Goal: Task Accomplishment & Management: Use online tool/utility

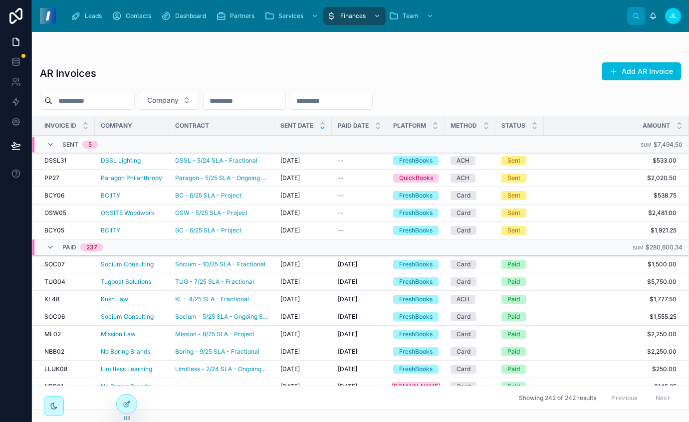
click at [198, 13] on span "Dashboard" at bounding box center [190, 16] width 31 height 8
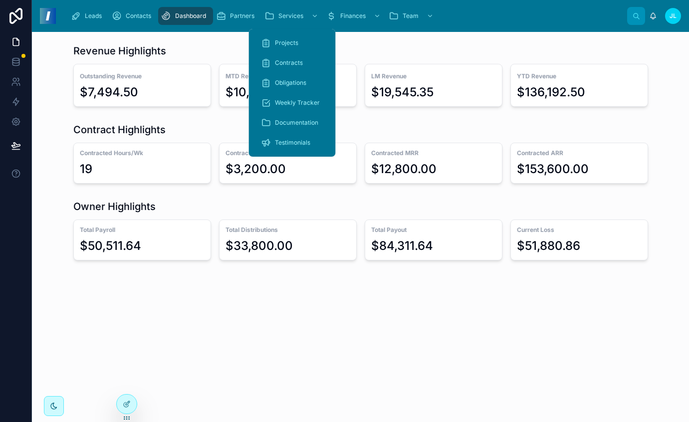
click at [294, 81] on span "Obligations" at bounding box center [290, 83] width 31 height 8
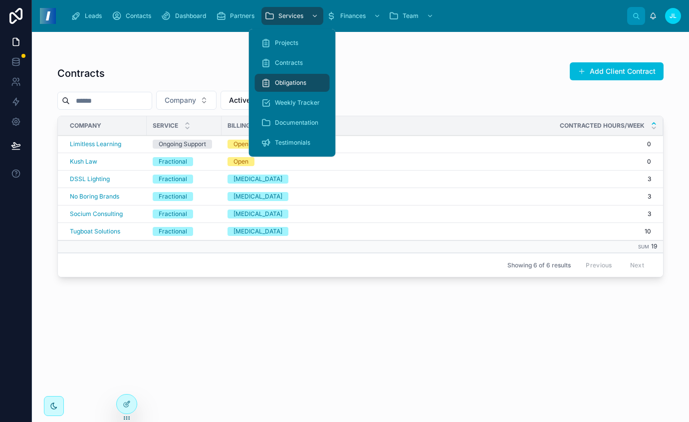
click at [287, 100] on span "Weekly Tracker" at bounding box center [297, 103] width 45 height 8
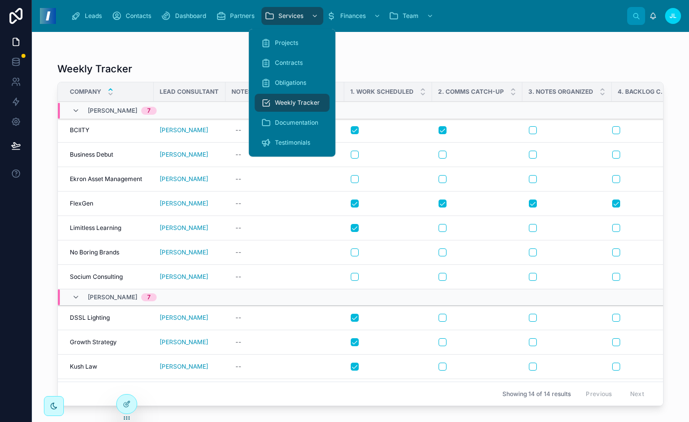
click at [286, 89] on div "Obligations" at bounding box center [292, 83] width 63 height 16
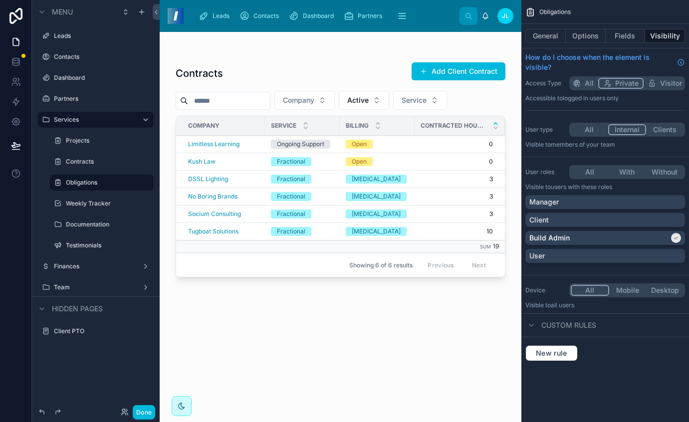
click at [86, 205] on label "Weekly Tracker" at bounding box center [107, 204] width 82 height 8
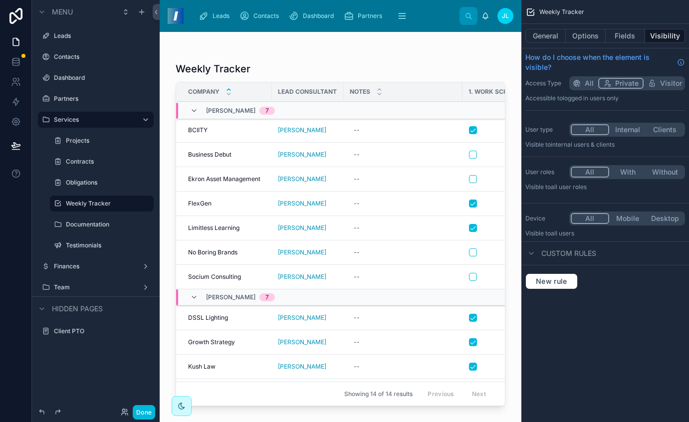
click at [136, 411] on button "Done" at bounding box center [144, 412] width 22 height 14
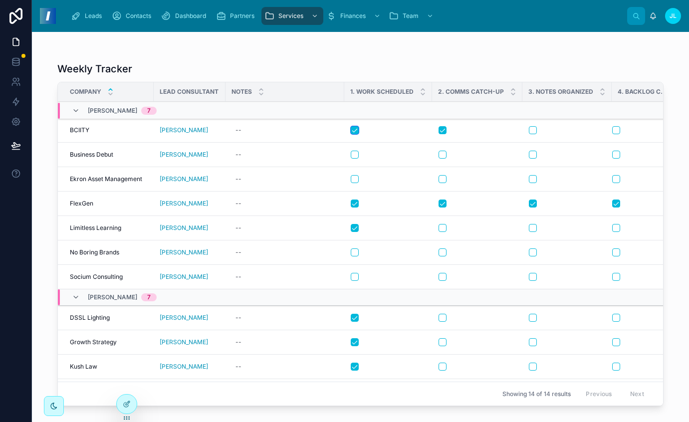
click at [354, 129] on button "button" at bounding box center [355, 130] width 8 height 8
click at [444, 128] on button "button" at bounding box center [443, 130] width 8 height 8
click at [356, 203] on button "button" at bounding box center [355, 204] width 8 height 8
click at [441, 203] on button "button" at bounding box center [443, 204] width 8 height 8
click at [532, 202] on button "button" at bounding box center [533, 204] width 8 height 8
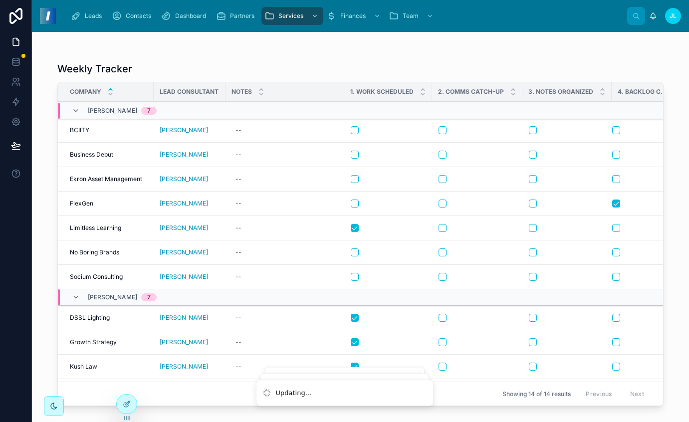
scroll to position [0, 28]
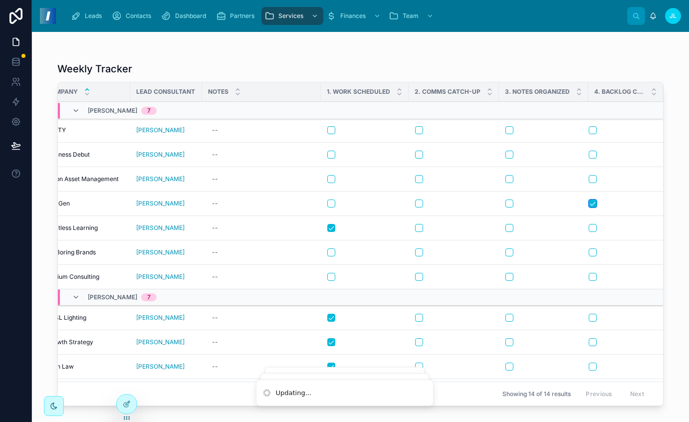
click at [589, 204] on button "button" at bounding box center [593, 204] width 8 height 8
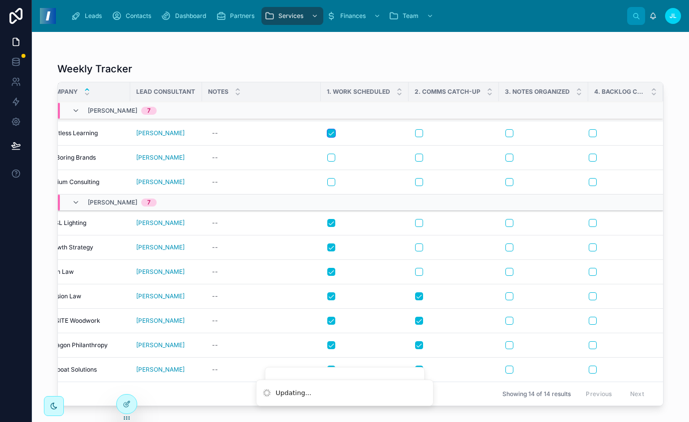
click at [328, 129] on button "button" at bounding box center [331, 133] width 8 height 8
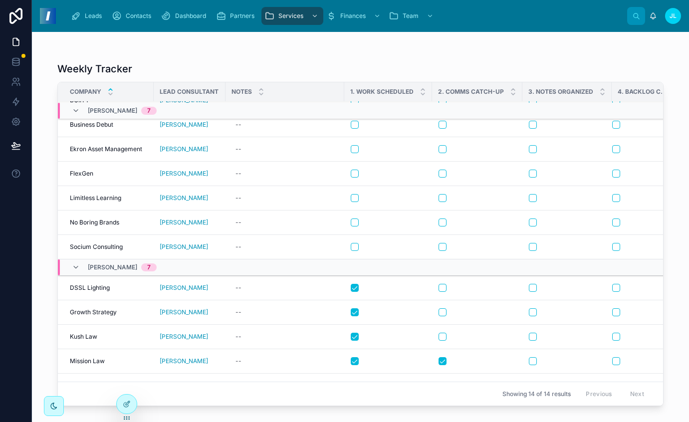
scroll to position [92, 0]
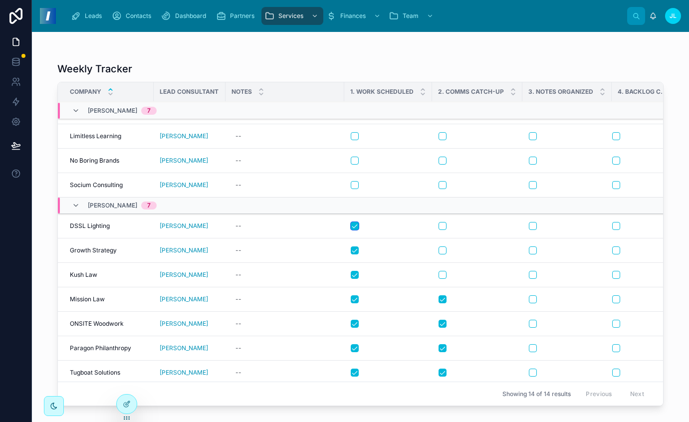
click at [355, 227] on button "button" at bounding box center [355, 226] width 8 height 8
click at [355, 248] on button "button" at bounding box center [355, 251] width 8 height 8
click at [352, 276] on button "button" at bounding box center [355, 275] width 8 height 8
click at [352, 300] on button "button" at bounding box center [355, 299] width 8 height 8
click at [355, 323] on button "button" at bounding box center [355, 324] width 8 height 8
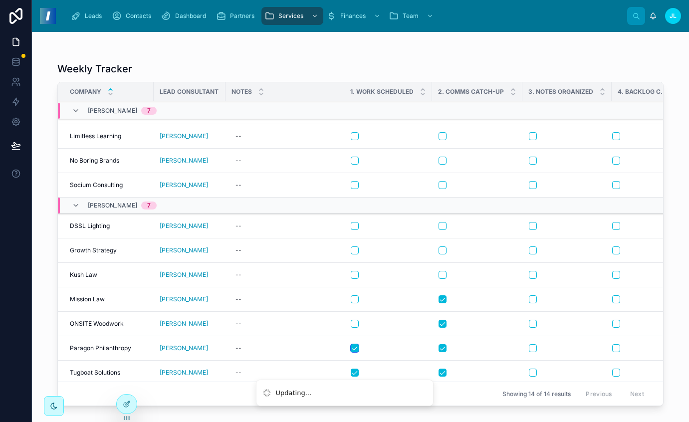
click at [352, 347] on button "button" at bounding box center [355, 348] width 8 height 8
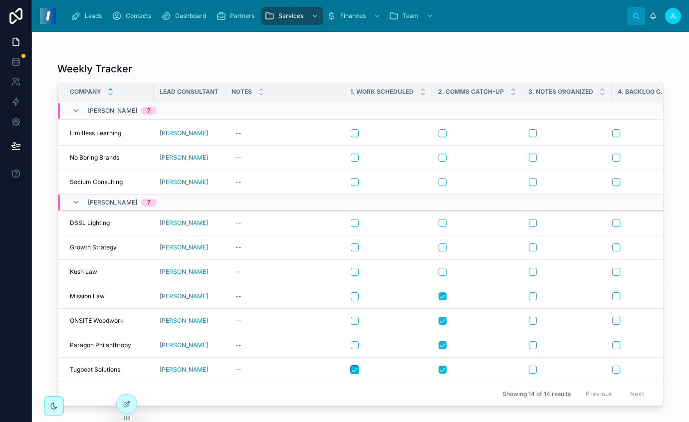
click at [354, 366] on button "button" at bounding box center [355, 370] width 8 height 8
click at [439, 366] on button "button" at bounding box center [443, 370] width 8 height 8
click at [439, 341] on button "button" at bounding box center [443, 345] width 8 height 8
click at [441, 317] on button "button" at bounding box center [443, 321] width 8 height 8
click at [355, 366] on button "button" at bounding box center [355, 370] width 8 height 8
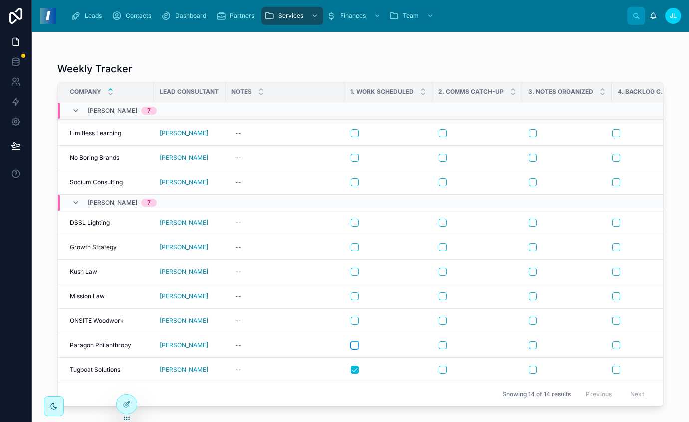
click at [353, 341] on button "button" at bounding box center [355, 345] width 8 height 8
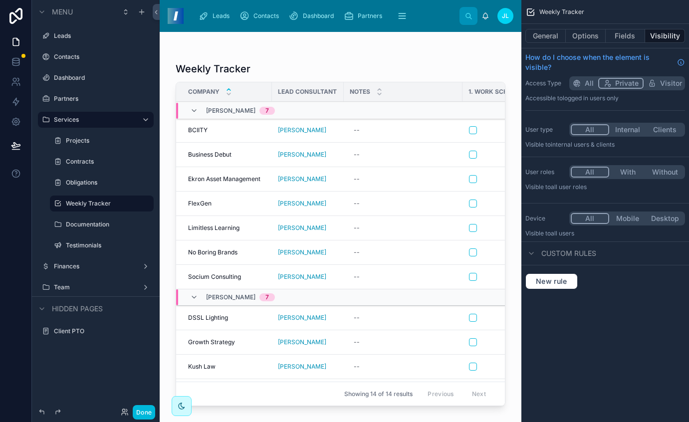
click at [582, 33] on button "Options" at bounding box center [586, 36] width 40 height 14
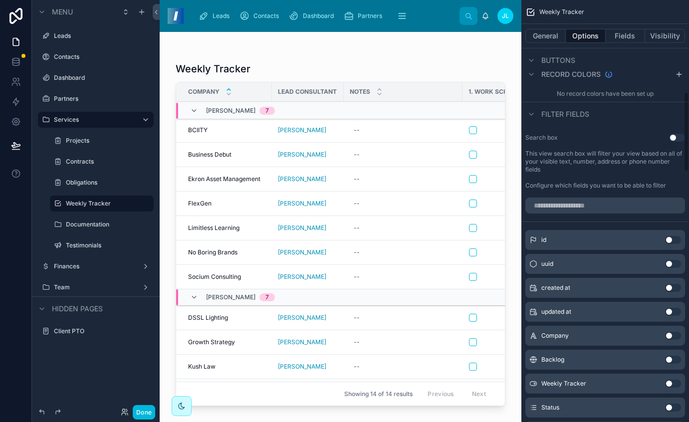
scroll to position [511, 0]
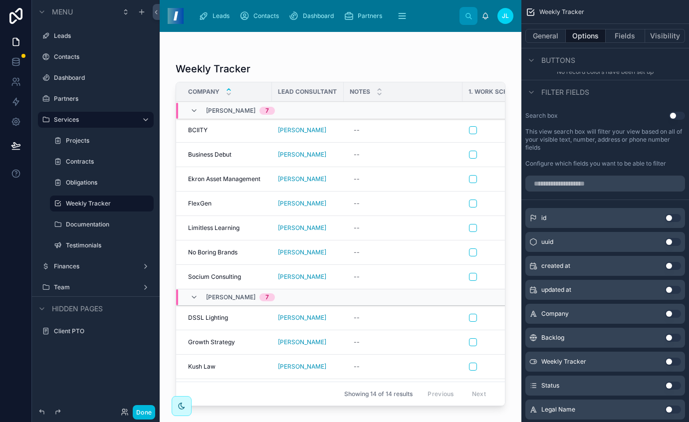
click at [672, 360] on button "Use setting" at bounding box center [673, 362] width 16 height 8
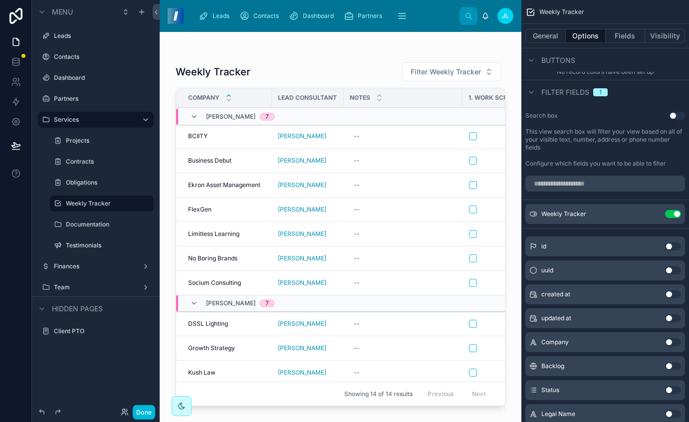
click at [651, 208] on div "Weekly Tracker Use setting" at bounding box center [606, 214] width 160 height 20
click at [0, 0] on icon "scrollable content" at bounding box center [0, 0] width 0 height 0
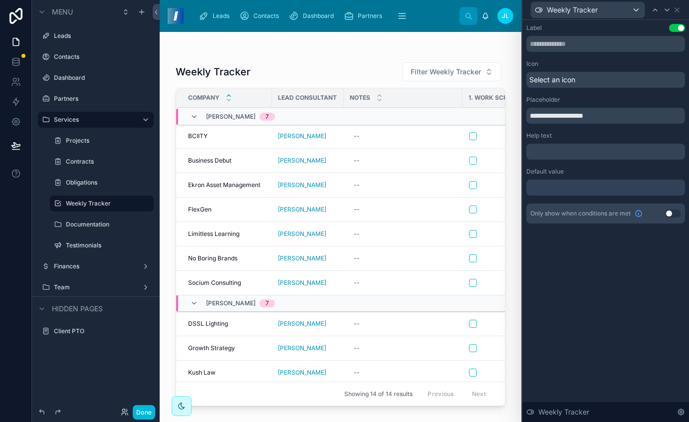
click at [680, 7] on icon at bounding box center [677, 10] width 8 height 8
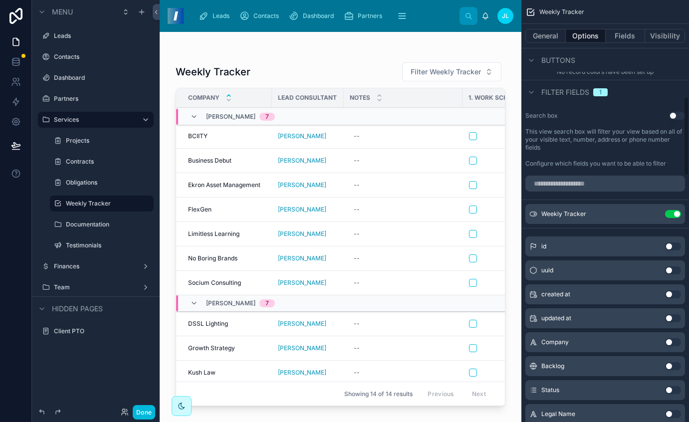
click at [671, 210] on div "Weekly Tracker Use setting" at bounding box center [606, 214] width 160 height 20
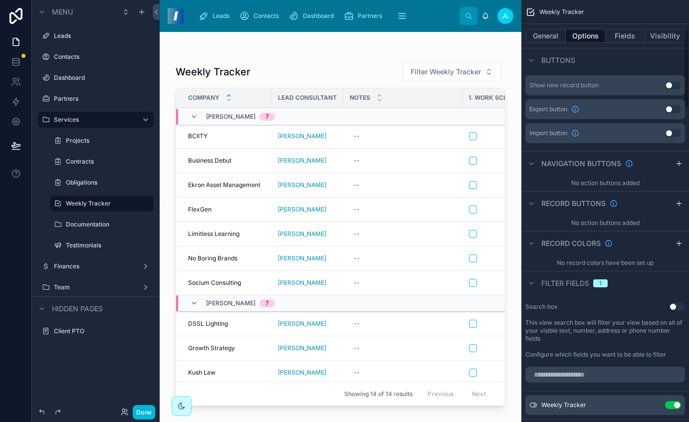
scroll to position [406, 0]
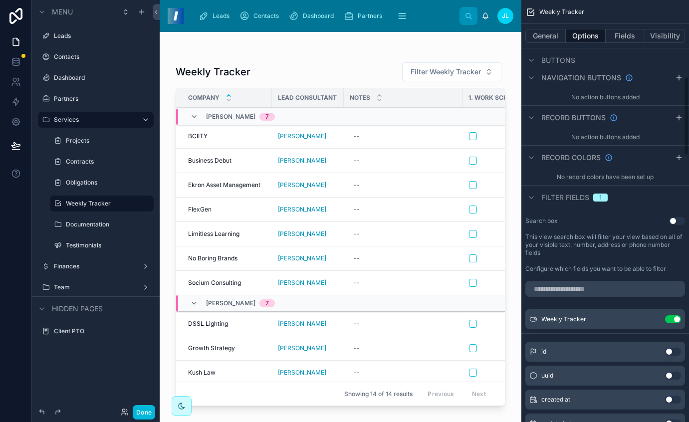
click at [673, 318] on button "Use setting" at bounding box center [673, 319] width 16 height 8
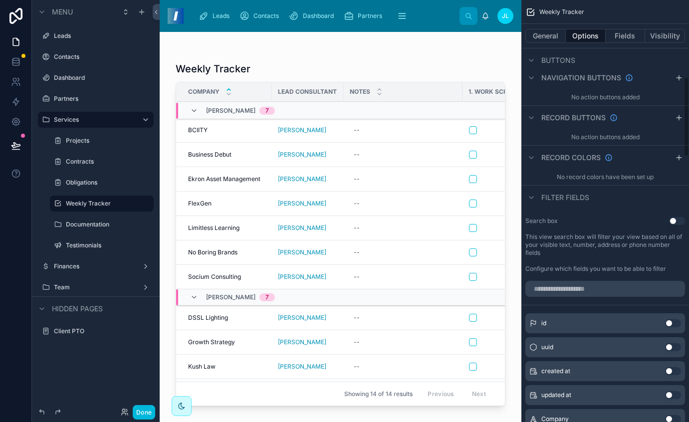
click at [684, 117] on div "Weekly Tracker General Options Fields Visibility Filter Relative filter Weekly …" at bounding box center [606, 211] width 168 height 422
click at [678, 121] on icon "scrollable content" at bounding box center [679, 118] width 8 height 8
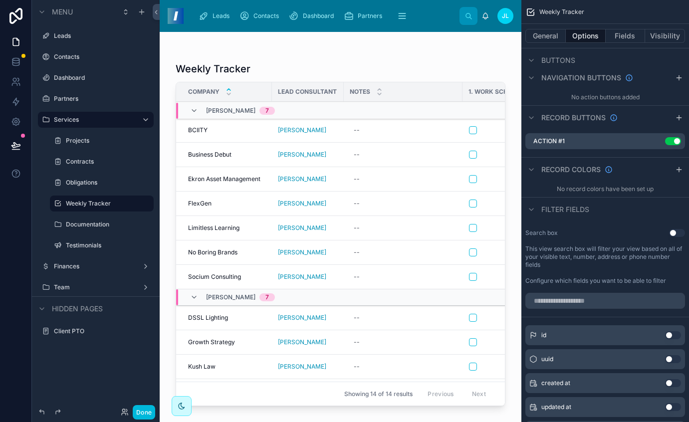
click at [0, 0] on icon "scrollable content" at bounding box center [0, 0] width 0 height 0
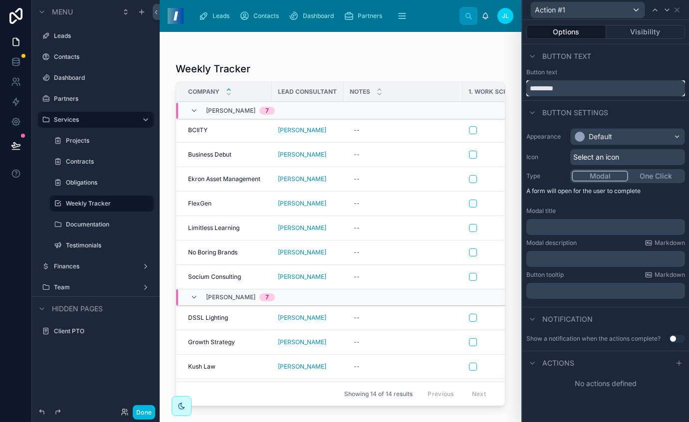
click at [554, 84] on input "*********" at bounding box center [606, 88] width 159 height 16
type input "******"
click at [599, 159] on span "Select an icon" at bounding box center [596, 157] width 46 height 10
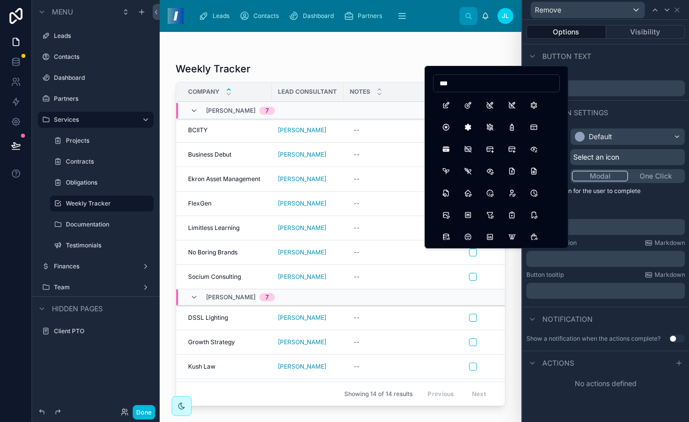
type input "***"
click at [446, 105] on button "Edit" at bounding box center [446, 105] width 18 height 18
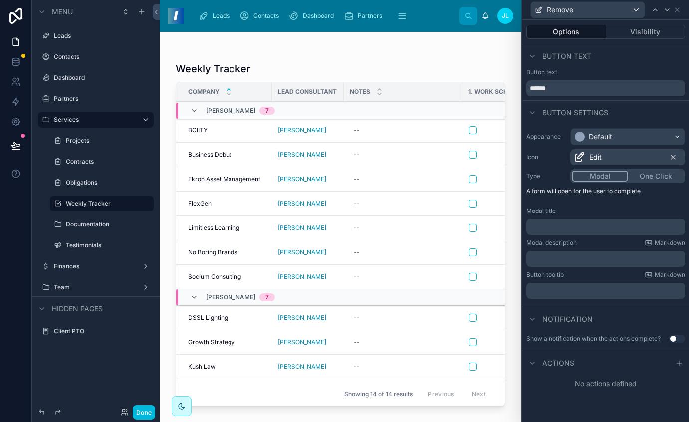
click at [653, 177] on button "One Click" at bounding box center [655, 176] width 55 height 11
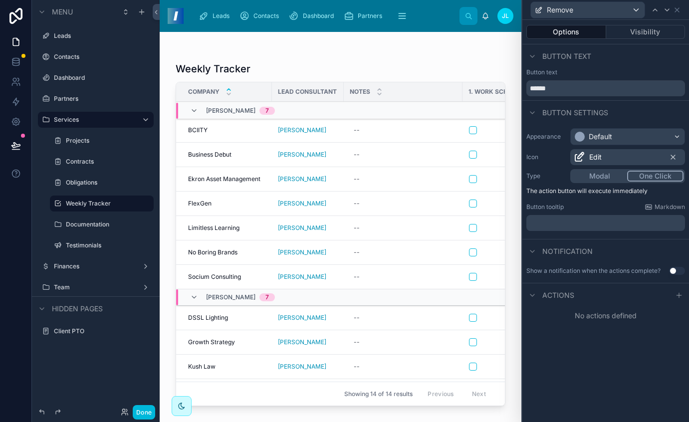
click at [677, 296] on icon at bounding box center [679, 295] width 8 height 8
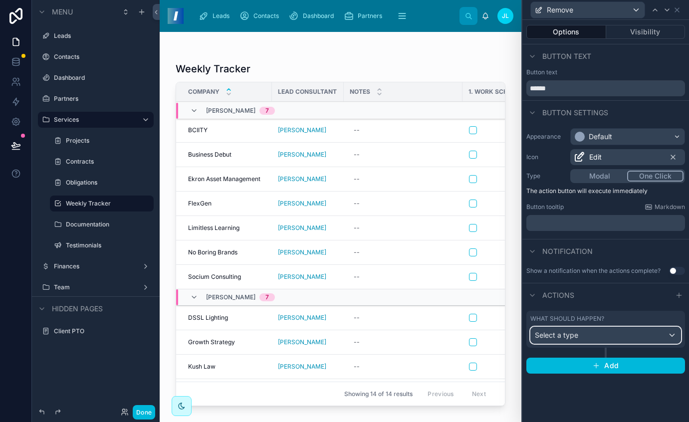
click at [609, 333] on div "Select a type" at bounding box center [606, 335] width 150 height 16
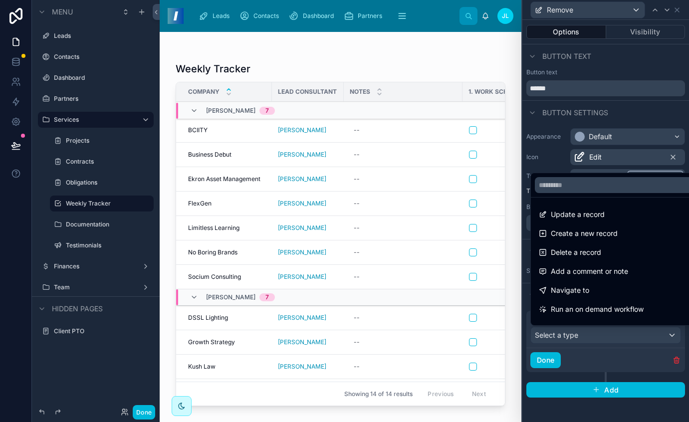
click at [602, 206] on div "Update a record" at bounding box center [617, 215] width 169 height 18
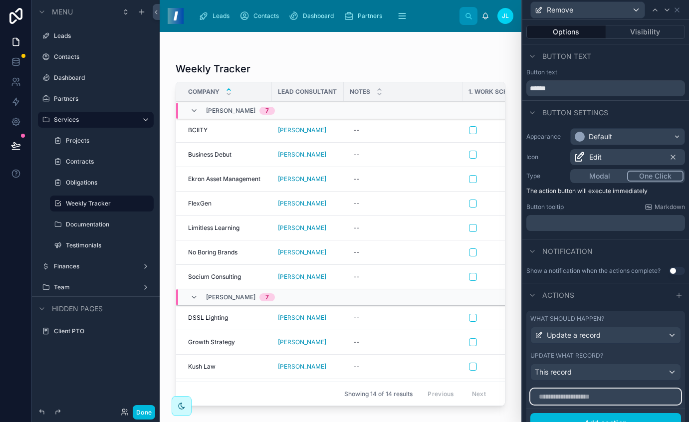
click at [596, 393] on input "text" at bounding box center [606, 397] width 151 height 16
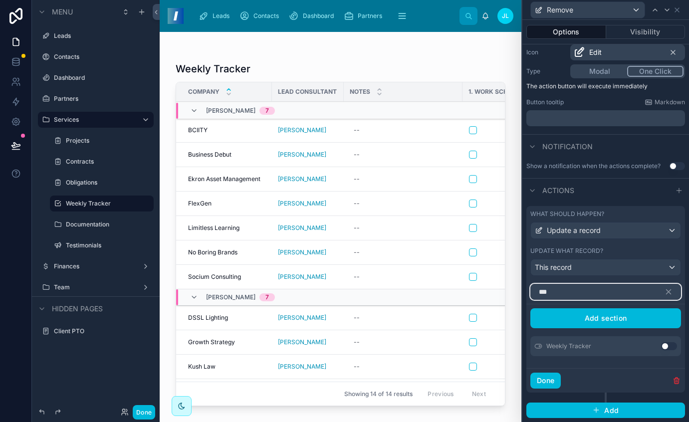
type input "***"
drag, startPoint x: 658, startPoint y: 344, endPoint x: 658, endPoint y: 331, distance: 12.5
click at [661, 344] on button "Use setting" at bounding box center [669, 346] width 16 height 8
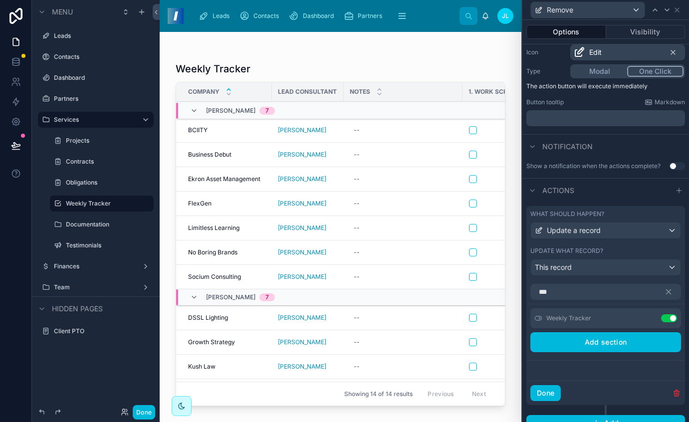
click at [0, 0] on icon at bounding box center [0, 0] width 0 height 0
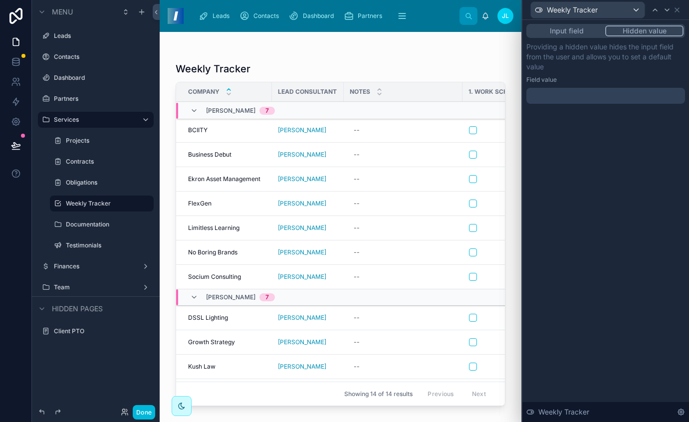
click at [617, 101] on div at bounding box center [606, 96] width 159 height 16
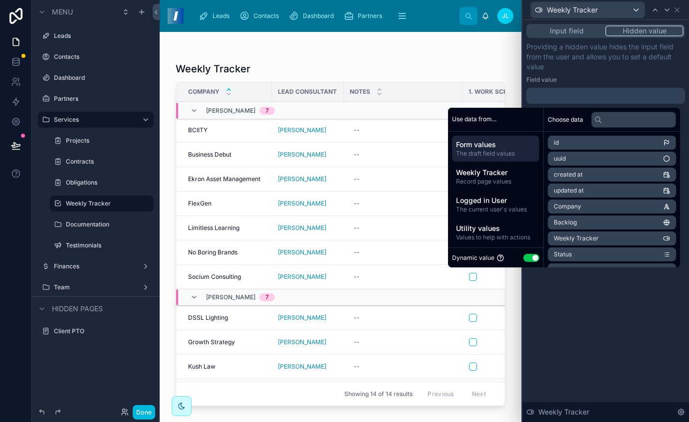
click at [524, 256] on button "Use setting" at bounding box center [532, 258] width 16 height 8
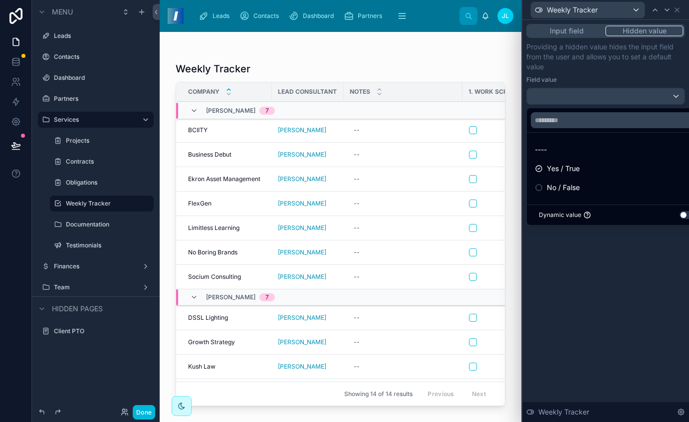
drag, startPoint x: 550, startPoint y: 193, endPoint x: 578, endPoint y: 277, distance: 88.9
click at [550, 193] on span "No / False" at bounding box center [563, 188] width 33 height 12
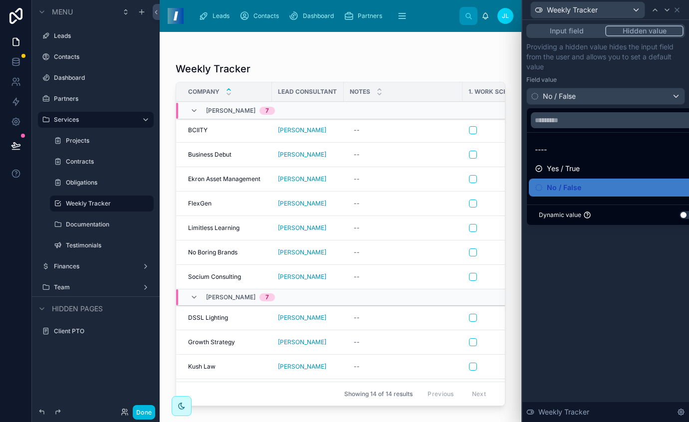
click at [581, 289] on div "Input field Hidden value Providing a hidden value hides the input field from th…" at bounding box center [606, 221] width 167 height 402
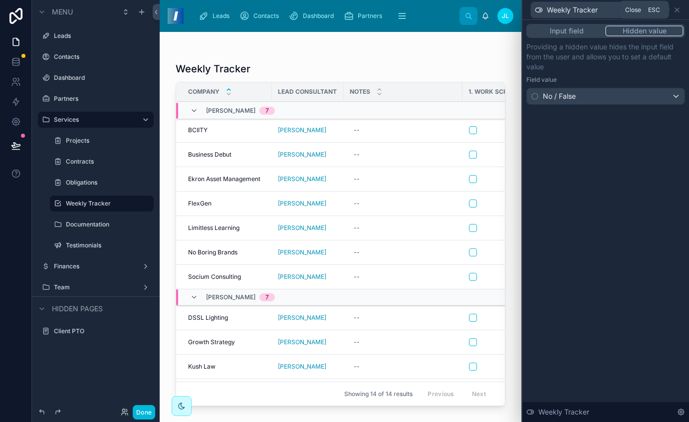
click at [675, 9] on icon at bounding box center [677, 10] width 8 height 8
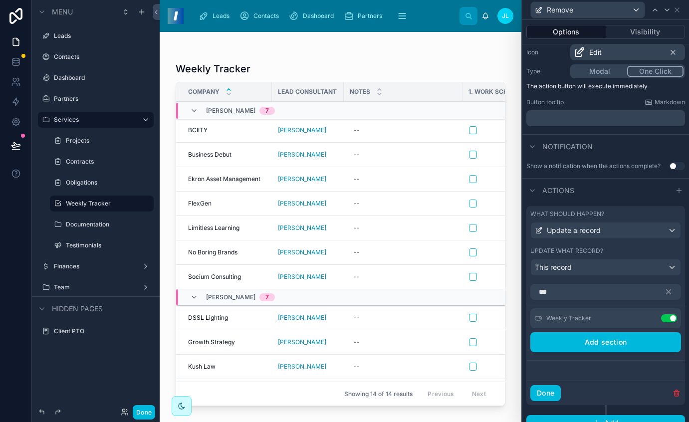
click at [611, 29] on button "Visibility" at bounding box center [645, 32] width 79 height 14
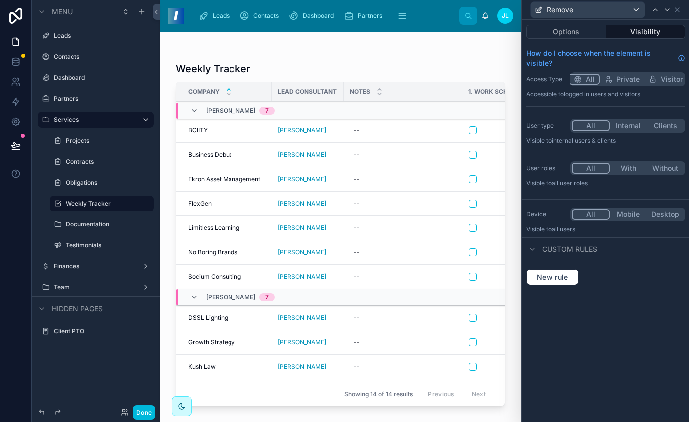
scroll to position [0, 0]
click at [557, 275] on span "New rule" at bounding box center [552, 277] width 39 height 9
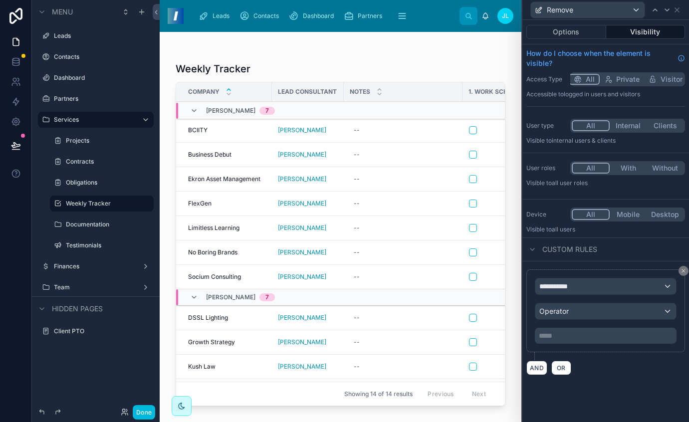
click at [630, 128] on button "Internal" at bounding box center [628, 125] width 37 height 11
click at [626, 168] on button "With" at bounding box center [628, 168] width 37 height 11
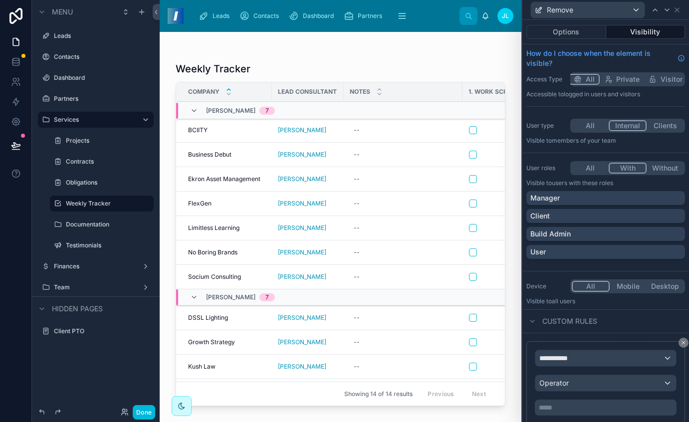
click at [583, 235] on div "Build Admin" at bounding box center [606, 234] width 151 height 10
click at [670, 341] on div "**********" at bounding box center [606, 394] width 167 height 122
click at [681, 341] on icon at bounding box center [684, 343] width 6 height 6
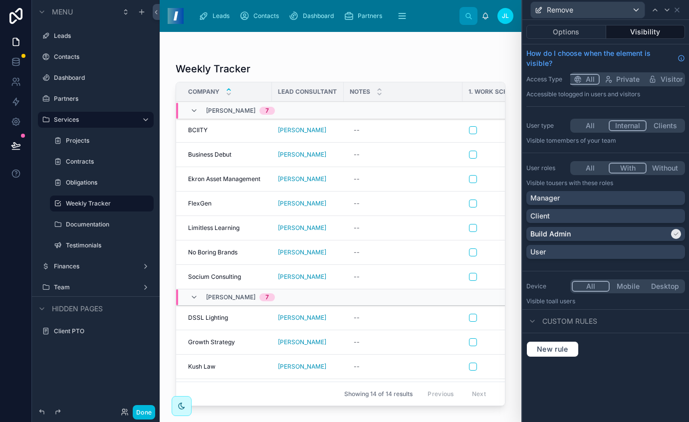
click at [140, 409] on button "Done" at bounding box center [144, 412] width 22 height 14
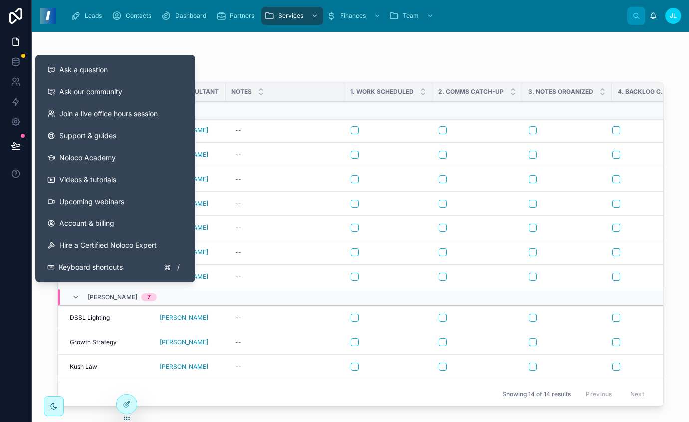
click at [16, 158] on button at bounding box center [16, 146] width 22 height 28
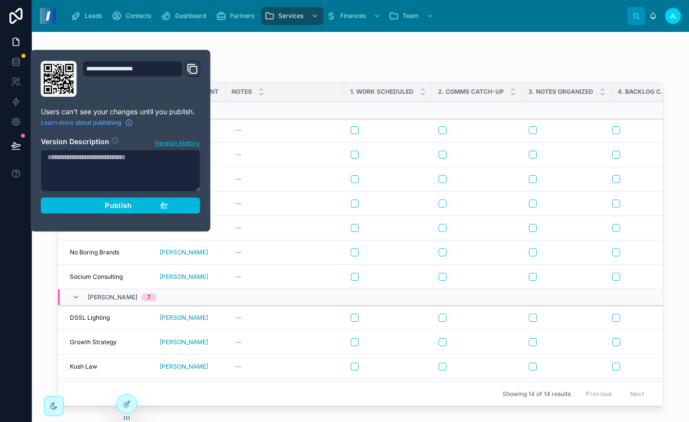
click at [81, 199] on button "Publish" at bounding box center [121, 206] width 160 height 16
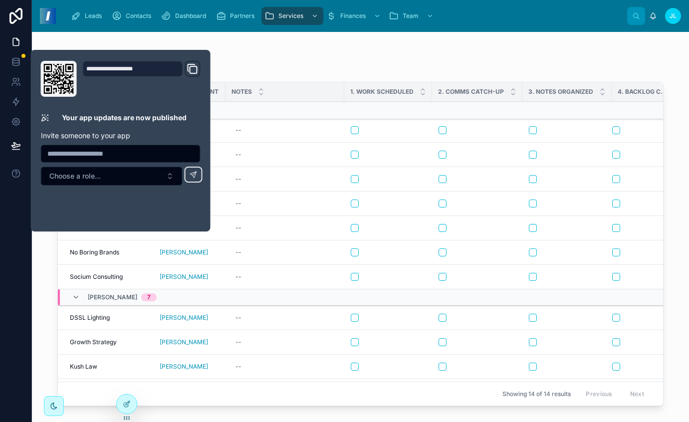
click at [310, 74] on div "Weekly Tracker" at bounding box center [360, 69] width 606 height 14
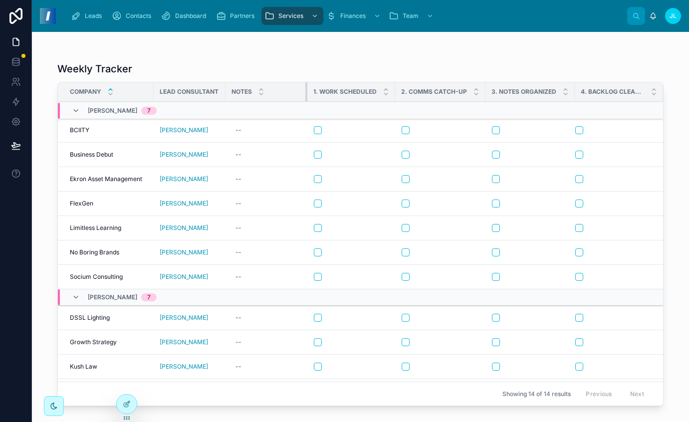
drag, startPoint x: 343, startPoint y: 92, endPoint x: 306, endPoint y: 92, distance: 36.9
click at [306, 92] on div at bounding box center [307, 91] width 4 height 19
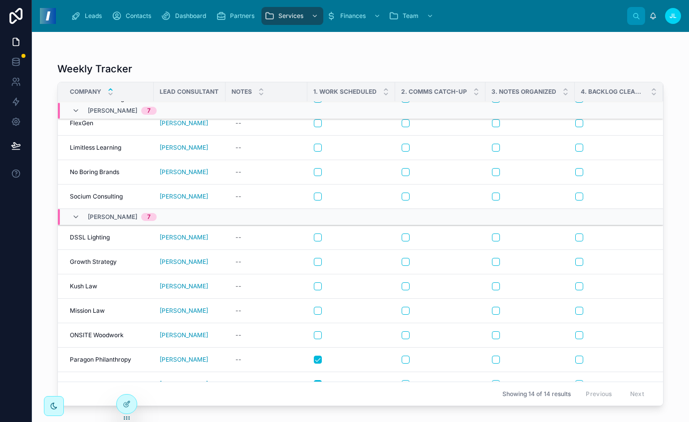
scroll to position [95, 0]
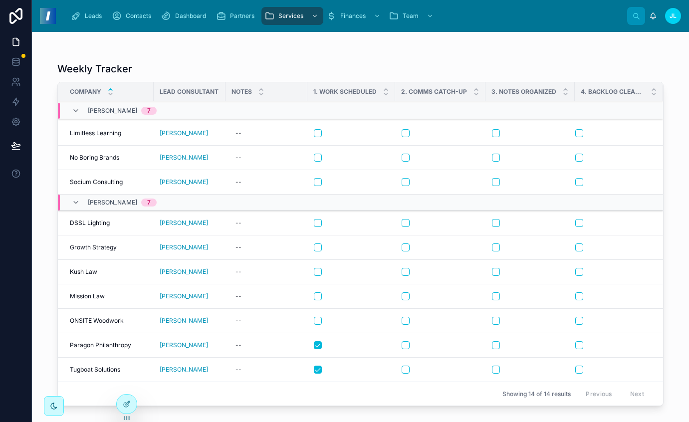
click at [0, 0] on button "Remove" at bounding box center [0, 0] width 0 height 0
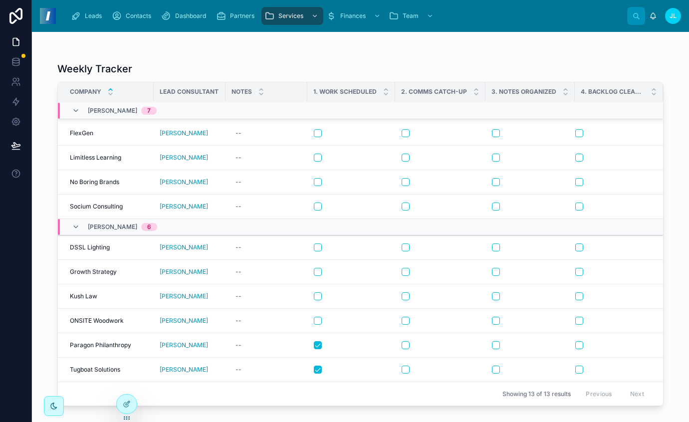
scroll to position [70, 0]
click at [0, 0] on button "Remove" at bounding box center [0, 0] width 0 height 0
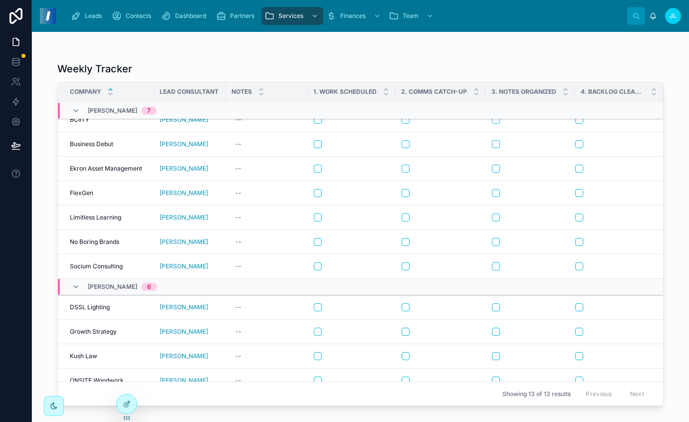
scroll to position [0, 0]
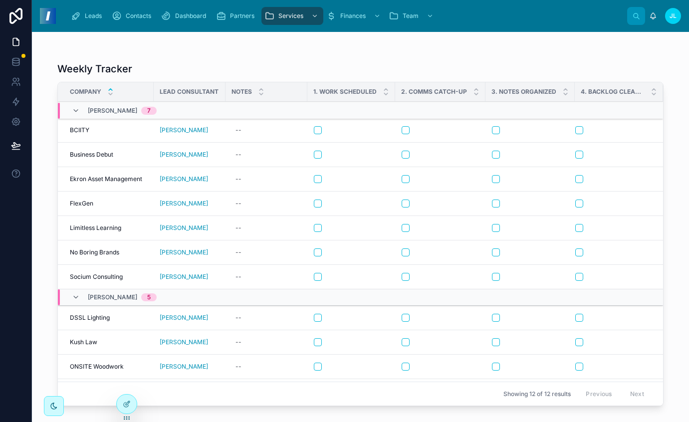
click at [0, 0] on span "Remove" at bounding box center [0, 0] width 0 height 0
click at [0, 0] on button "Remove" at bounding box center [0, 0] width 0 height 0
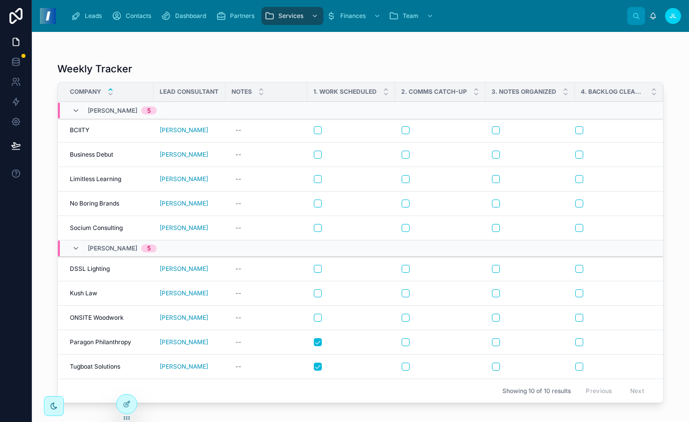
click at [0, 0] on icon at bounding box center [0, 0] width 0 height 0
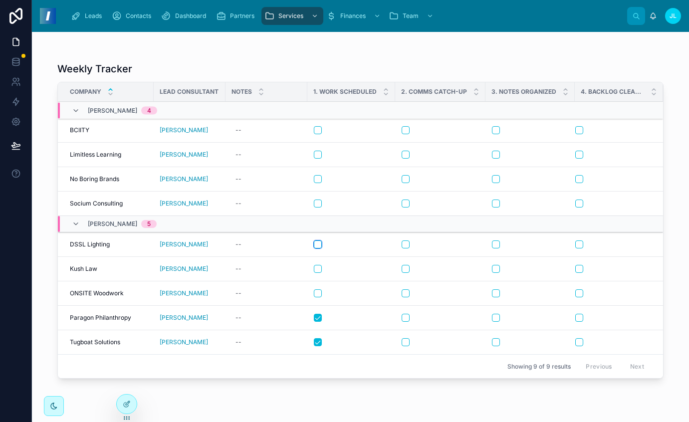
click at [318, 245] on button "button" at bounding box center [318, 245] width 8 height 8
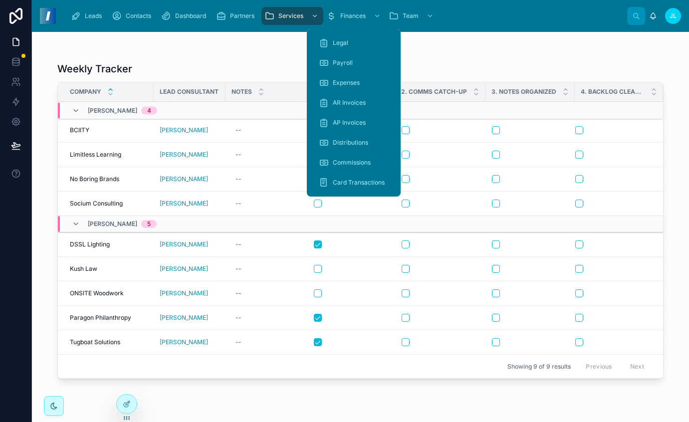
click at [347, 159] on span "Commissions" at bounding box center [352, 163] width 38 height 8
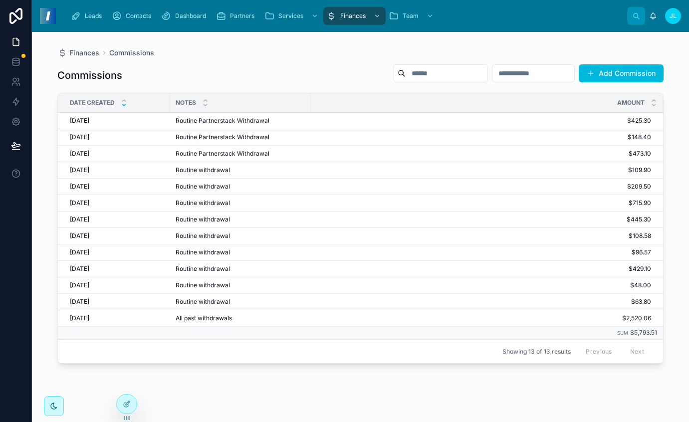
click at [625, 74] on button "Add Commission" at bounding box center [621, 73] width 85 height 18
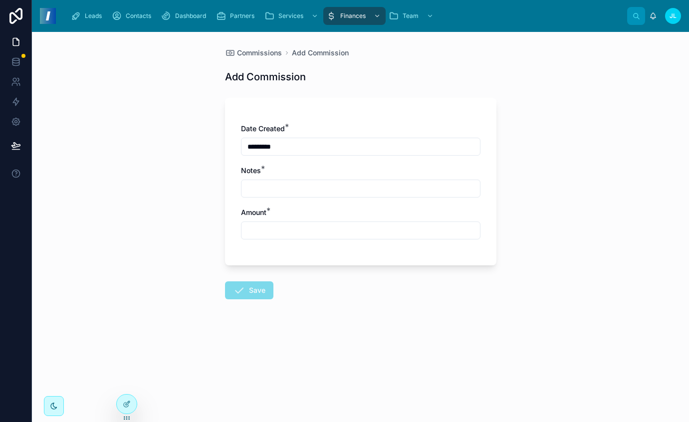
click at [260, 187] on input "text" at bounding box center [361, 189] width 239 height 14
type input "**********"
click at [301, 228] on input "text" at bounding box center [361, 231] width 239 height 14
paste input "*******"
type input "*******"
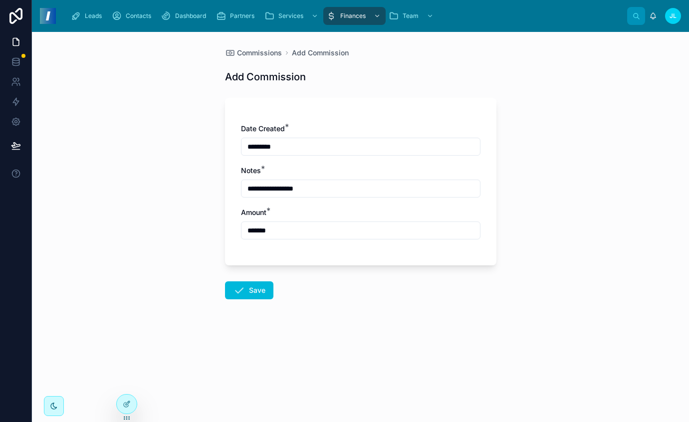
click at [293, 194] on input "**********" at bounding box center [361, 189] width 239 height 14
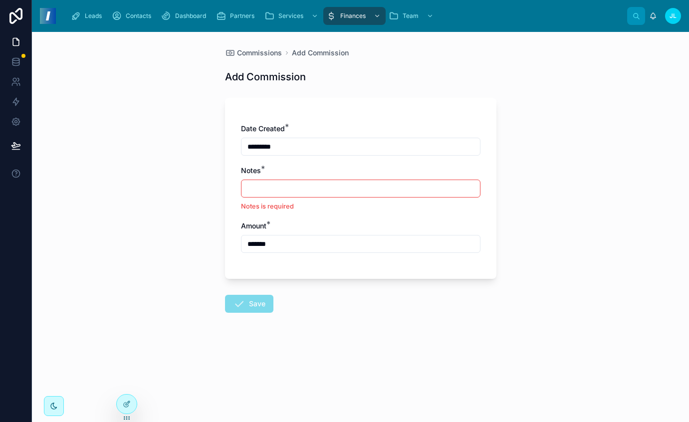
click at [293, 194] on input "text" at bounding box center [361, 189] width 239 height 14
type input "**********"
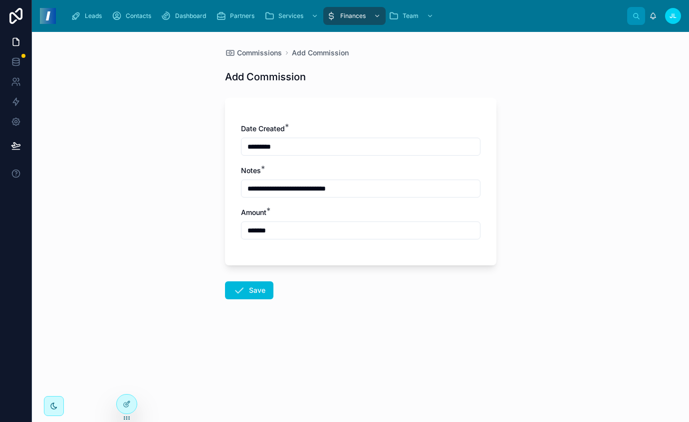
drag, startPoint x: 258, startPoint y: 286, endPoint x: 317, endPoint y: 228, distance: 82.6
click at [258, 285] on button "Save" at bounding box center [249, 290] width 48 height 18
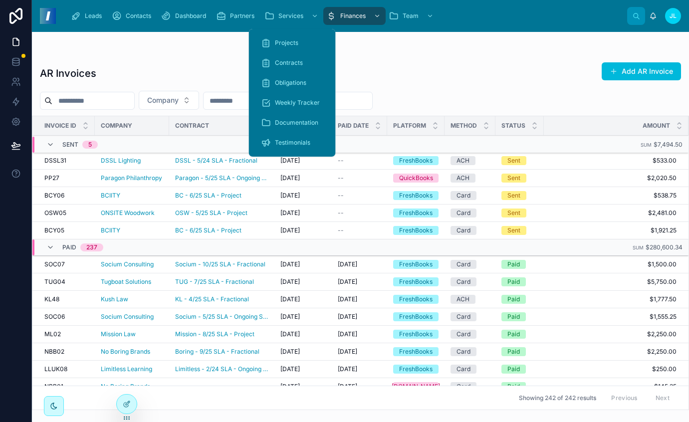
click at [290, 105] on span "Weekly Tracker" at bounding box center [297, 103] width 45 height 8
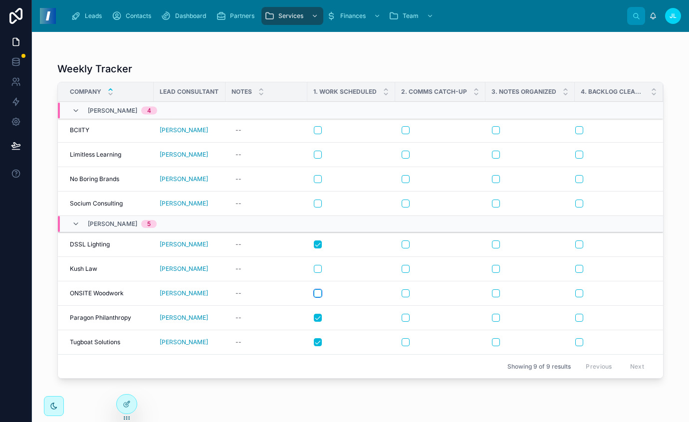
click at [318, 294] on button "button" at bounding box center [318, 293] width 8 height 8
click at [317, 269] on button "button" at bounding box center [318, 269] width 8 height 8
